Goal: Find specific page/section

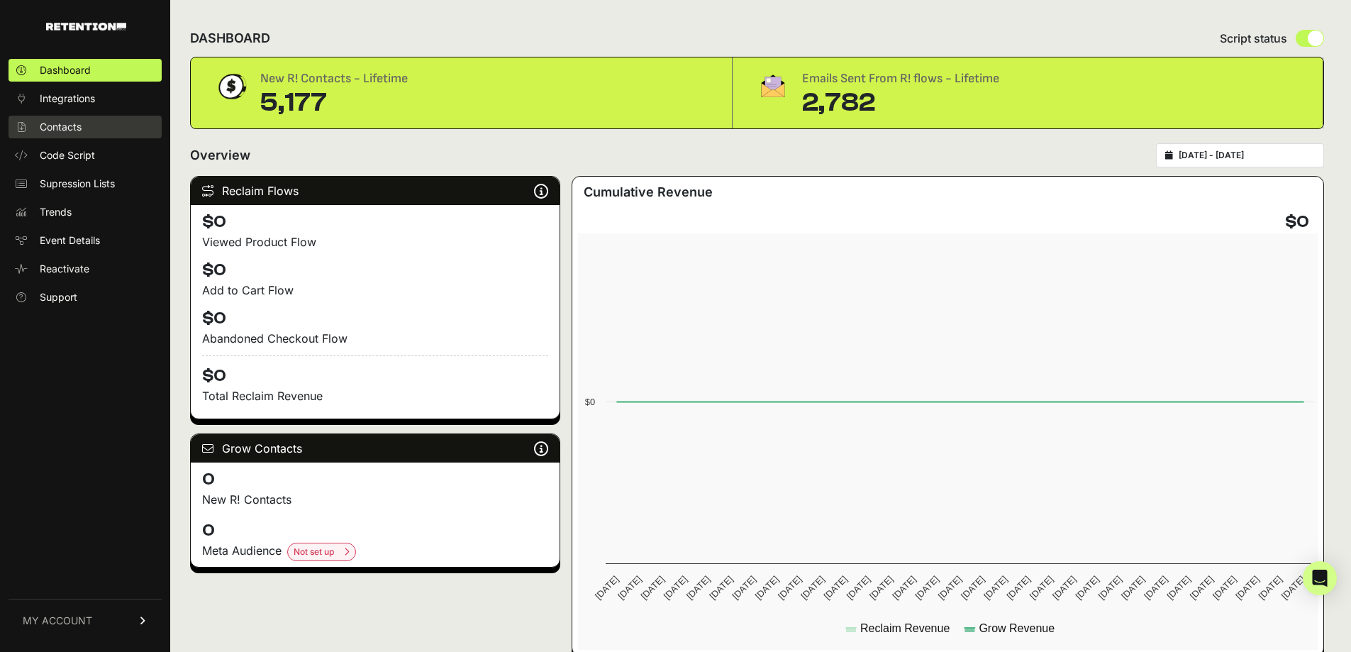
click at [98, 126] on link "Contacts" at bounding box center [85, 127] width 153 height 23
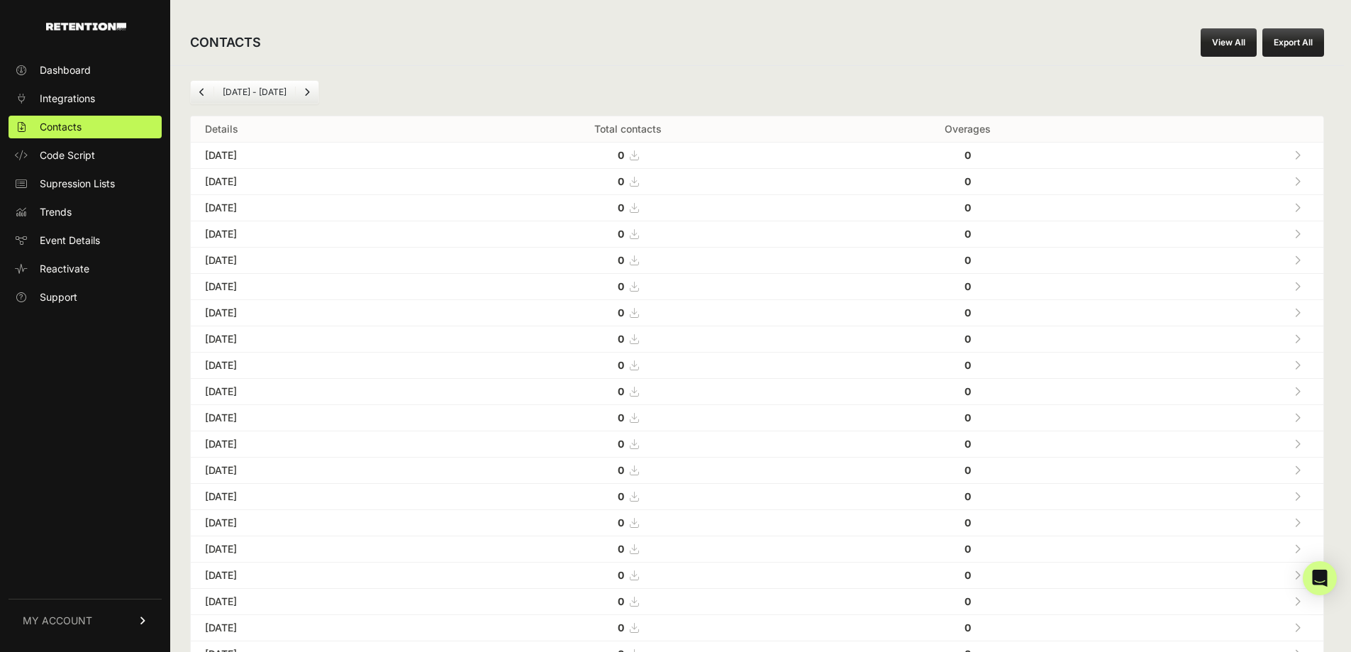
click at [388, 58] on div "CONTACTS View All Export All" at bounding box center [757, 42] width 1174 height 45
click at [305, 88] on icon "Next" at bounding box center [307, 92] width 6 height 9
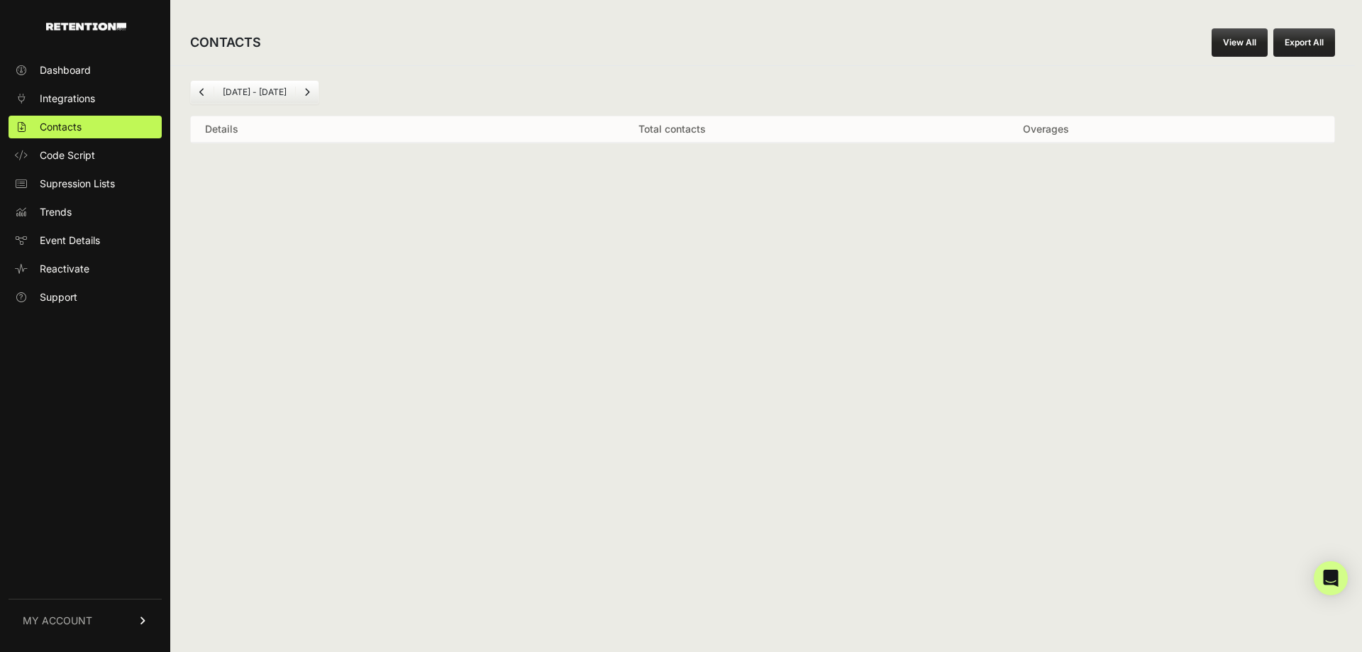
click at [1256, 36] on link "View All" at bounding box center [1240, 42] width 56 height 28
